Goal: Information Seeking & Learning: Learn about a topic

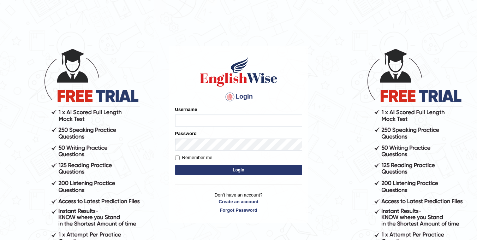
click at [198, 125] on input "Username" at bounding box center [238, 120] width 127 height 12
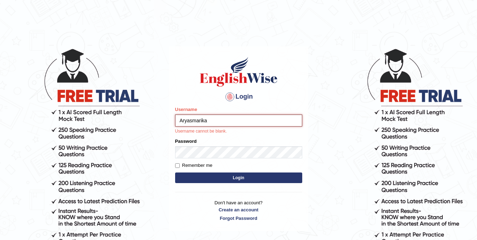
type input "Aryasmarika"
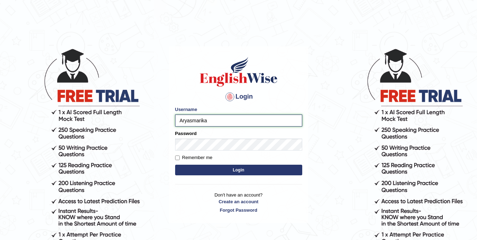
click at [180, 122] on input "Aryasmarika" at bounding box center [238, 120] width 127 height 12
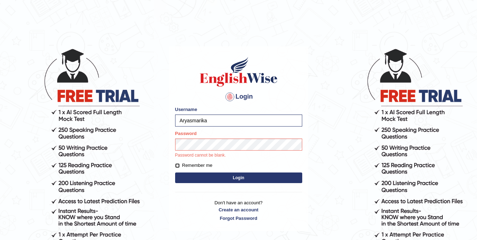
click at [178, 164] on input "Remember me" at bounding box center [177, 165] width 5 height 5
checkbox input "true"
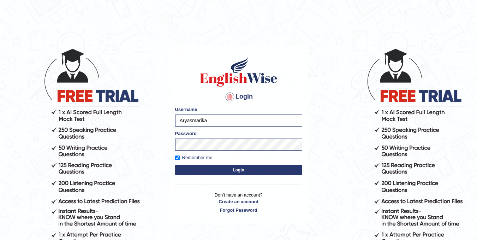
click at [204, 169] on button "Login" at bounding box center [238, 169] width 127 height 11
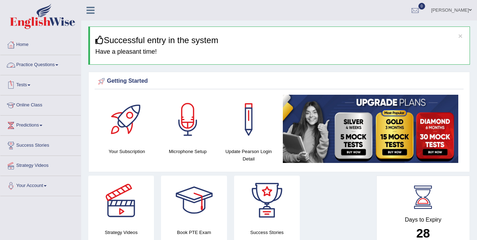
click at [40, 62] on link "Practice Questions" at bounding box center [40, 64] width 80 height 18
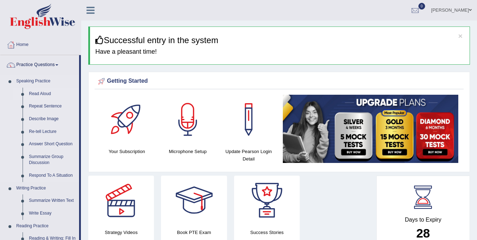
click at [38, 93] on link "Read Aloud" at bounding box center [52, 93] width 53 height 13
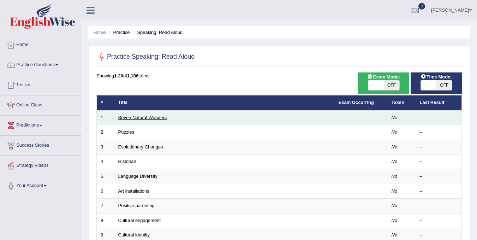
click at [137, 117] on link "Seven Natural Wonders" at bounding box center [142, 117] width 49 height 5
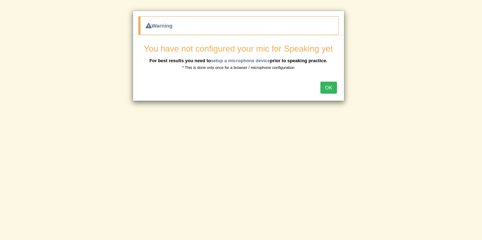
click at [323, 89] on button "OK" at bounding box center [328, 87] width 16 height 12
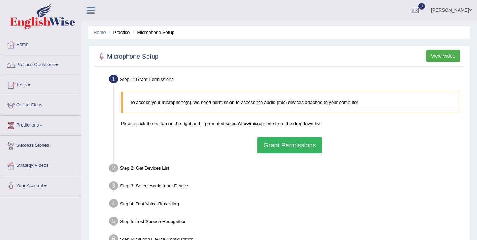
drag, startPoint x: 475, startPoint y: 105, endPoint x: 475, endPoint y: 112, distance: 6.7
click at [475, 112] on div "Home Practice Microphone Setup You have already completed the setup earlier wit…" at bounding box center [278, 176] width 395 height 353
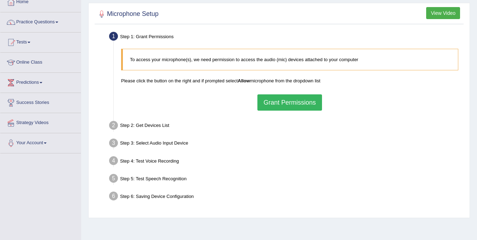
scroll to position [54, 0]
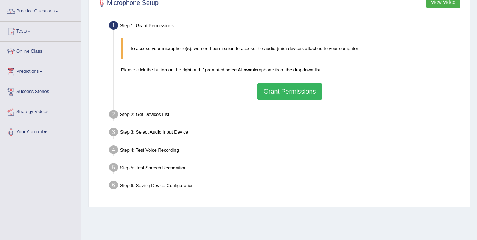
click at [295, 98] on button "Grant Permissions" at bounding box center [289, 91] width 64 height 16
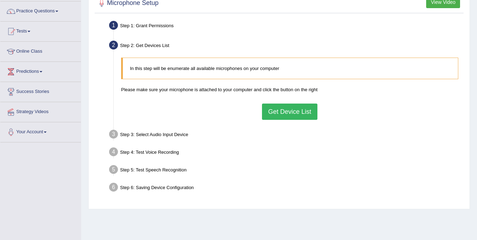
click at [273, 108] on button "Get Device List" at bounding box center [289, 111] width 55 height 16
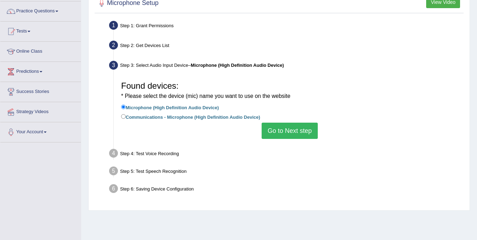
click at [283, 126] on button "Go to Next step" at bounding box center [289, 130] width 56 height 16
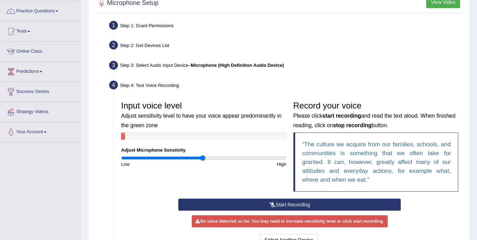
click at [274, 202] on icon at bounding box center [272, 204] width 6 height 5
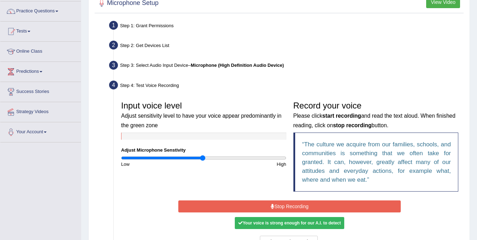
click at [274, 202] on button "Stop Recording" at bounding box center [289, 206] width 222 height 12
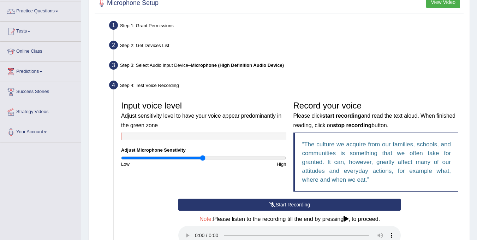
click at [274, 206] on icon at bounding box center [272, 204] width 6 height 5
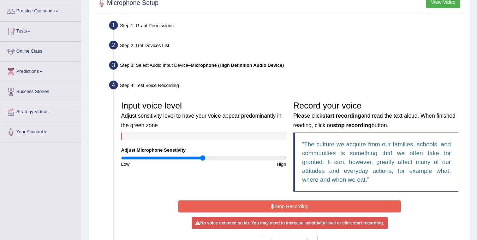
click at [274, 206] on button "Stop Recording" at bounding box center [289, 206] width 222 height 12
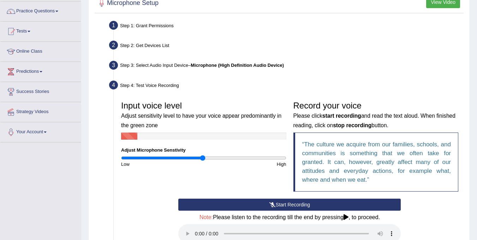
click at [266, 200] on button "Start Recording" at bounding box center [289, 204] width 222 height 12
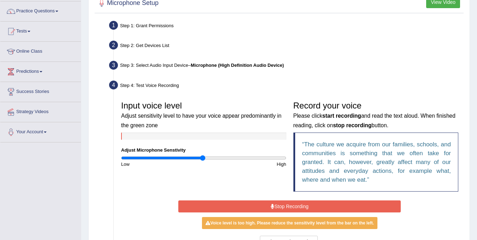
click at [266, 201] on button "Stop Recording" at bounding box center [289, 206] width 222 height 12
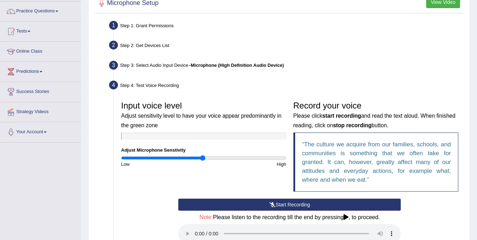
click at [262, 201] on button "Start Recording" at bounding box center [289, 204] width 222 height 12
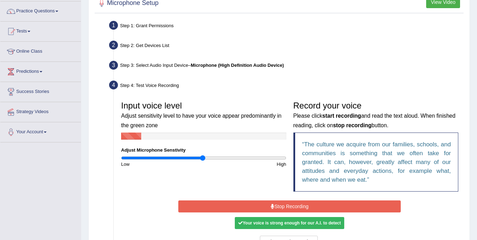
click at [262, 201] on button "Stop Recording" at bounding box center [289, 206] width 222 height 12
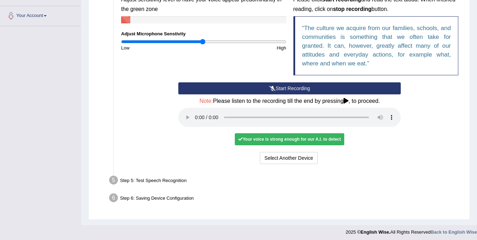
scroll to position [172, 0]
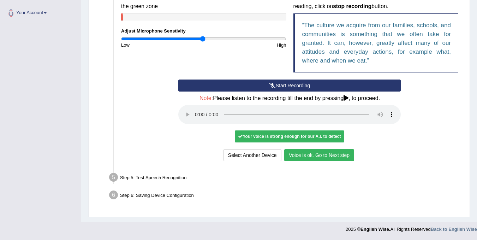
click at [309, 138] on div "Your voice is strong enough for our A.I. to detect" at bounding box center [289, 136] width 109 height 12
click at [310, 153] on button "Voice is ok. Go to Next step" at bounding box center [319, 155] width 70 height 12
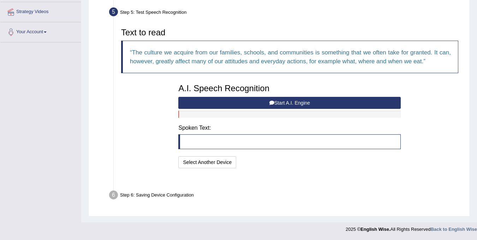
scroll to position [136, 0]
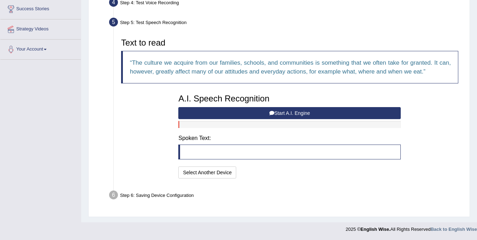
click at [289, 114] on button "Start A.I. Engine" at bounding box center [289, 113] width 222 height 12
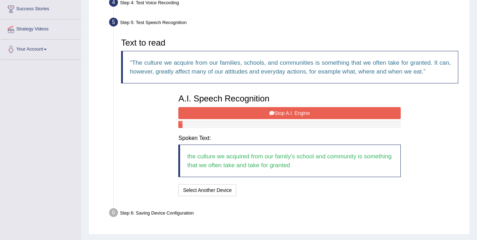
click at [293, 115] on button "Stop A.I. Engine" at bounding box center [289, 113] width 222 height 12
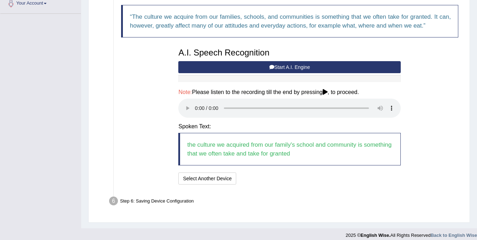
scroll to position [188, 0]
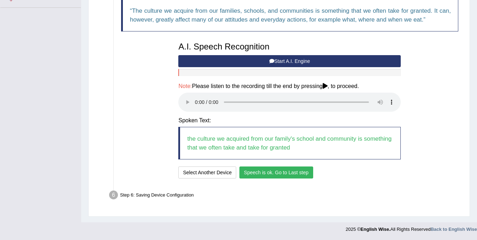
click at [302, 175] on button "Speech is ok. Go to Last step" at bounding box center [276, 172] width 74 height 12
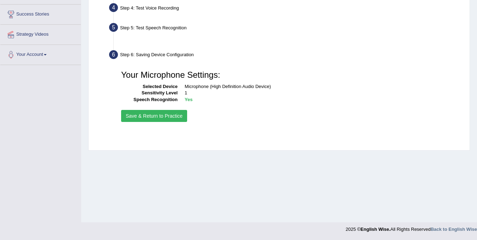
scroll to position [131, 0]
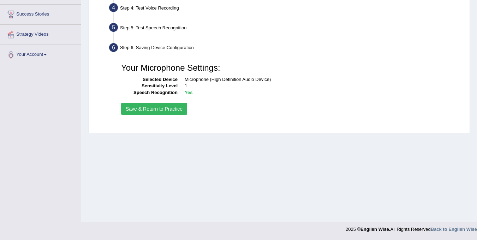
click at [145, 109] on button "Save & Return to Practice" at bounding box center [154, 109] width 66 height 12
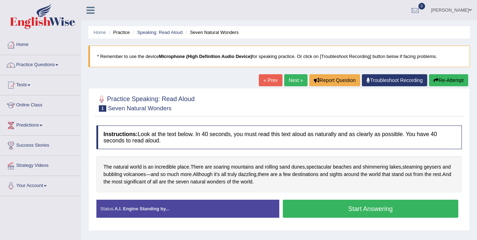
click at [362, 213] on button "Start Answering" at bounding box center [371, 208] width 176 height 18
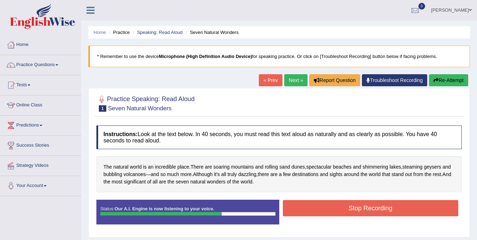
click at [370, 205] on button "Stop Recording" at bounding box center [371, 208] width 176 height 16
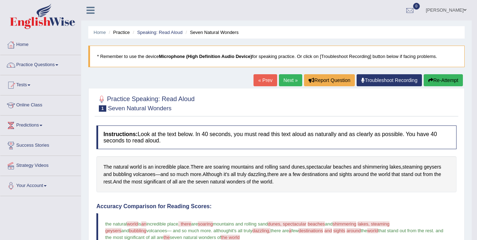
click at [445, 83] on button "Re-Attempt" at bounding box center [442, 80] width 39 height 12
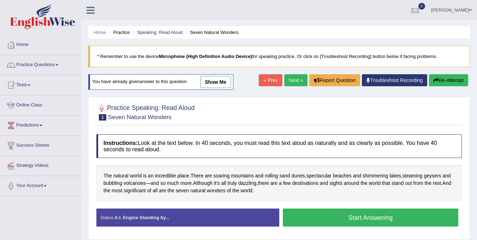
click at [372, 219] on button "Start Answering" at bounding box center [371, 217] width 176 height 18
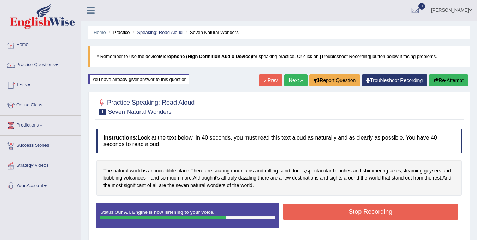
click at [369, 215] on button "Stop Recording" at bounding box center [371, 211] width 176 height 16
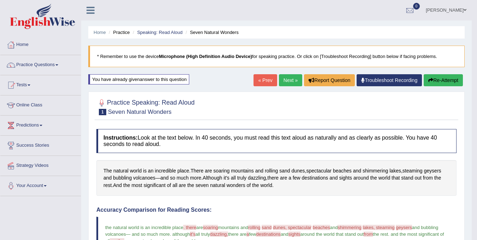
click at [287, 83] on link "Next »" at bounding box center [290, 80] width 23 height 12
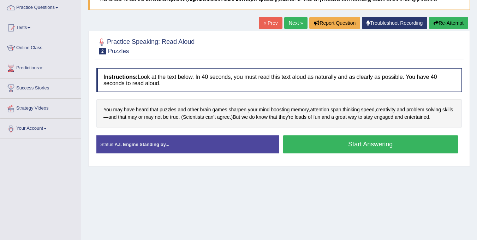
scroll to position [57, 0]
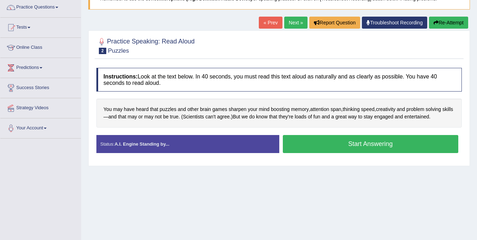
click at [415, 145] on button "Start Answering" at bounding box center [371, 144] width 176 height 18
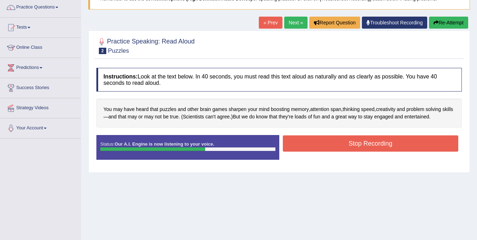
click at [394, 141] on button "Stop Recording" at bounding box center [371, 143] width 176 height 16
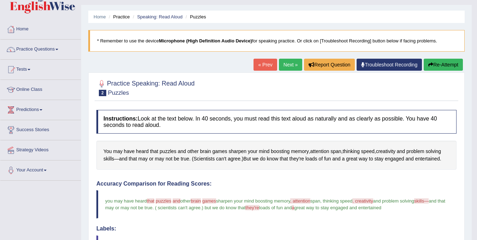
scroll to position [0, 0]
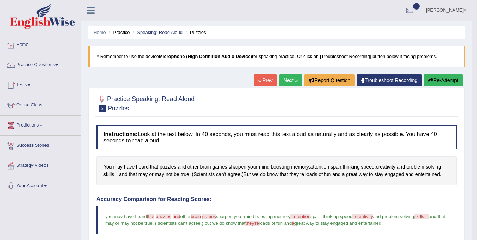
click at [291, 80] on link "Next »" at bounding box center [290, 80] width 23 height 12
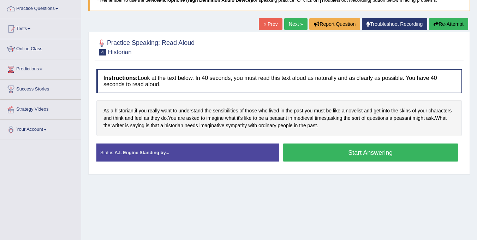
scroll to position [55, 0]
